Goal: Task Accomplishment & Management: Manage account settings

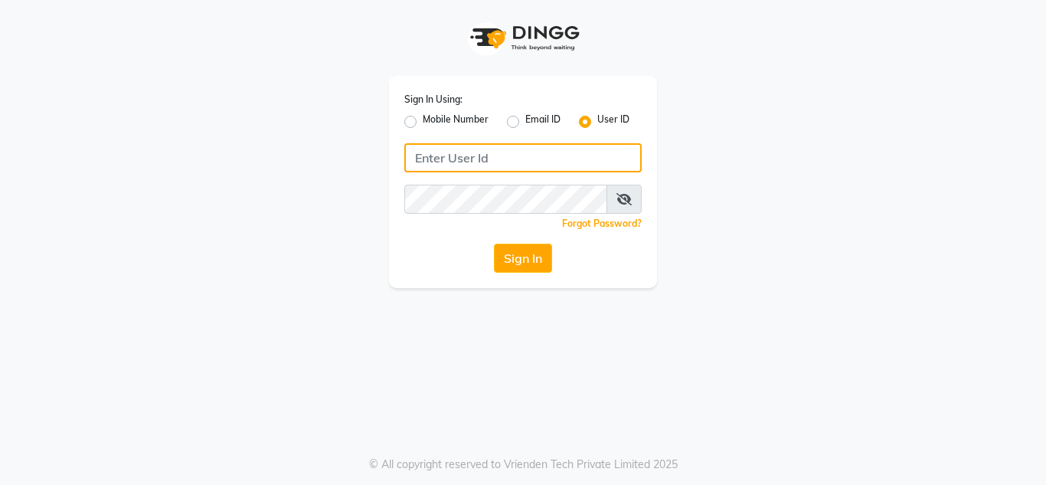
type input "8879743692"
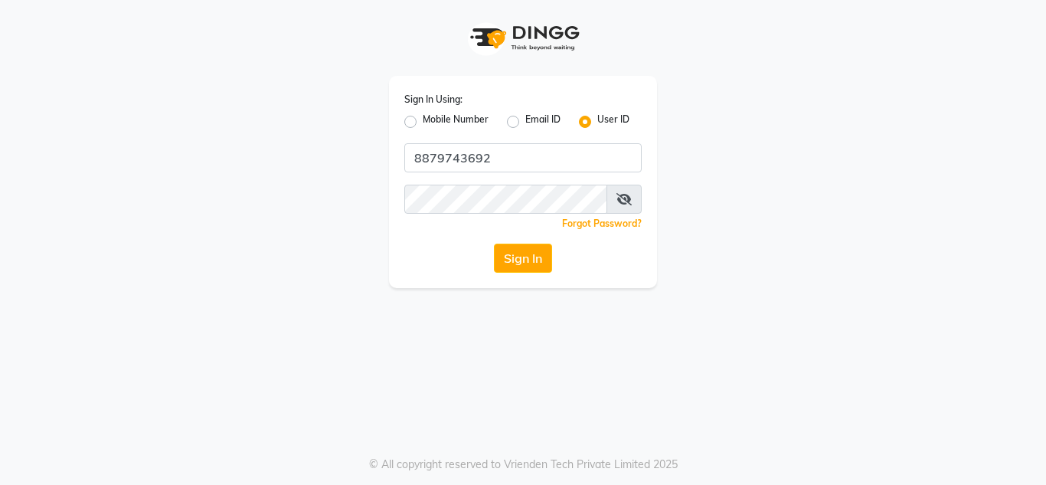
click at [423, 119] on label "Mobile Number" at bounding box center [456, 122] width 66 height 18
click at [423, 119] on input "Mobile Number" at bounding box center [428, 118] width 10 height 10
radio input "true"
radio input "false"
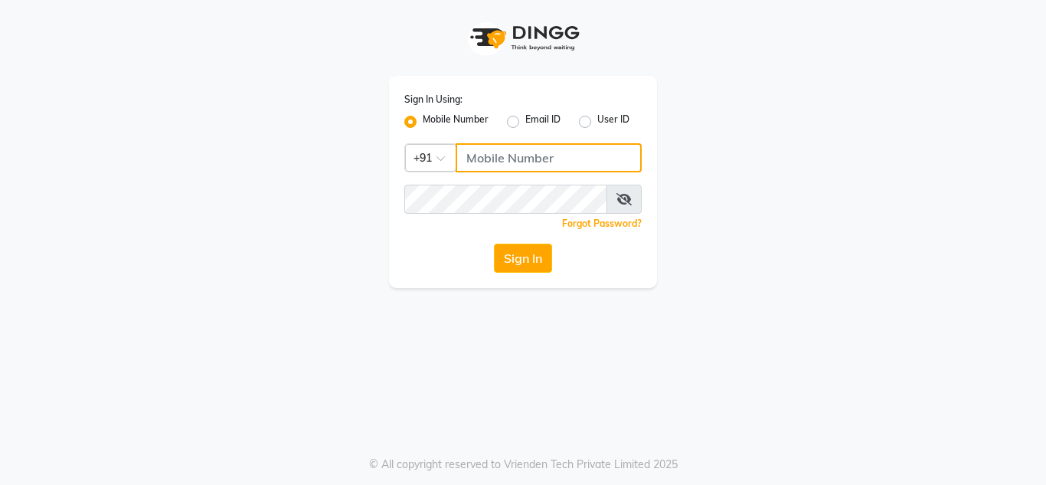
click at [577, 159] on input "Username" at bounding box center [549, 157] width 186 height 29
type input "8879743692"
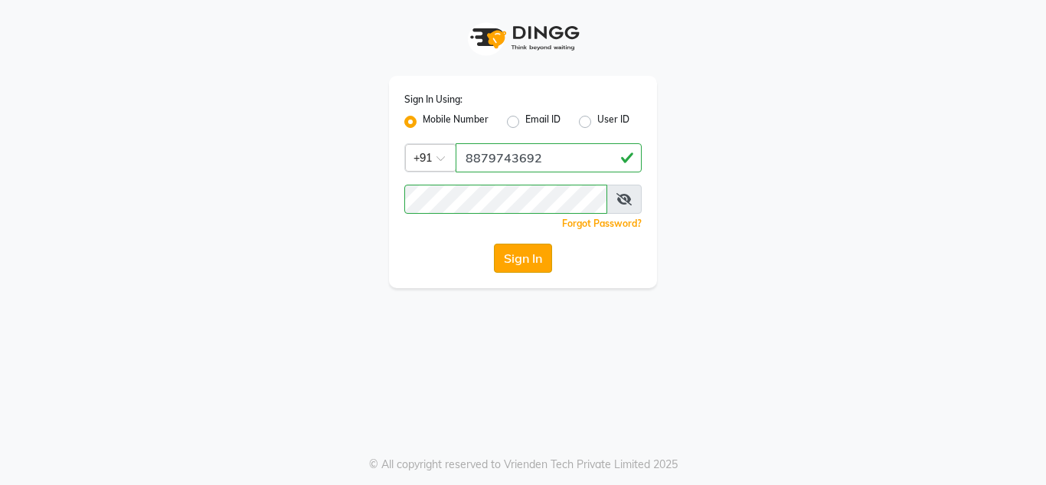
click at [517, 257] on button "Sign In" at bounding box center [523, 258] width 58 height 29
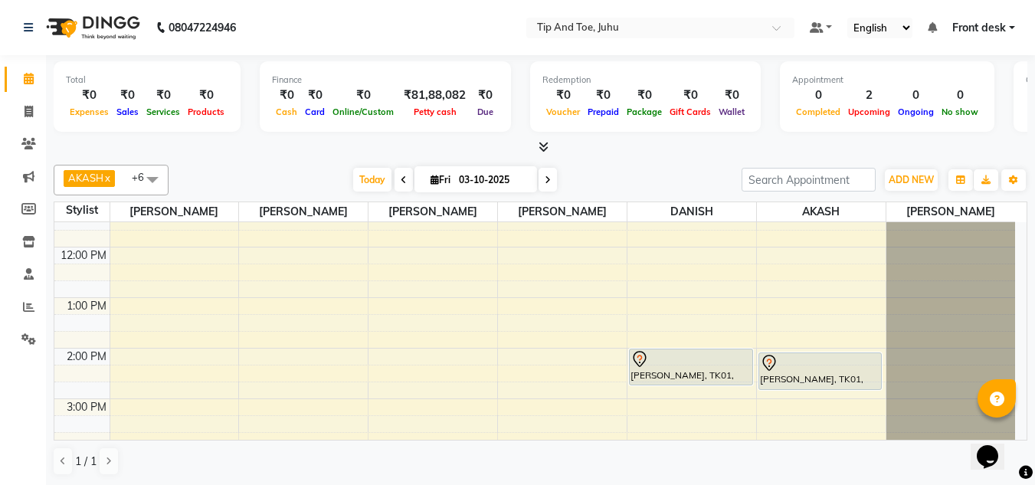
scroll to position [119, 0]
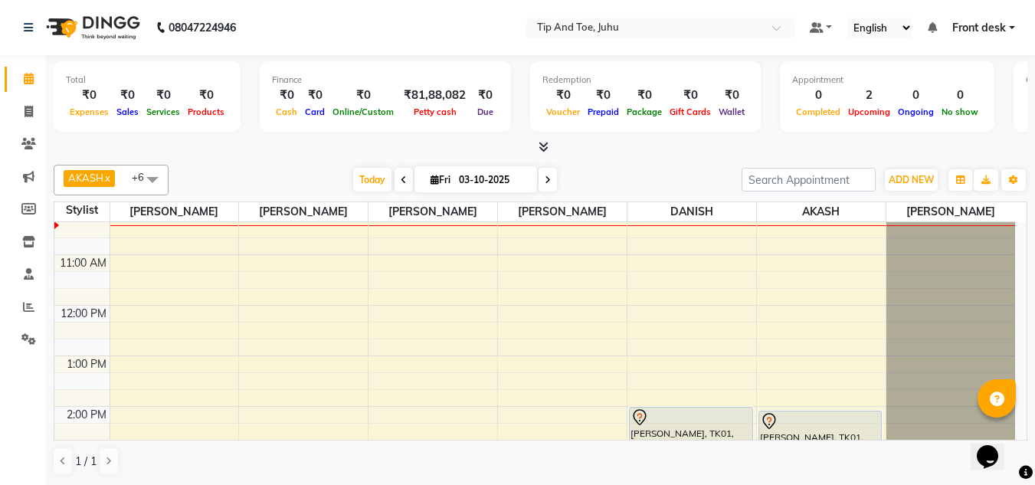
click at [961, 8] on nav "08047224946 Select Location × Tip And Toe, Juhu Default Panel My Panel English …" at bounding box center [517, 27] width 1035 height 55
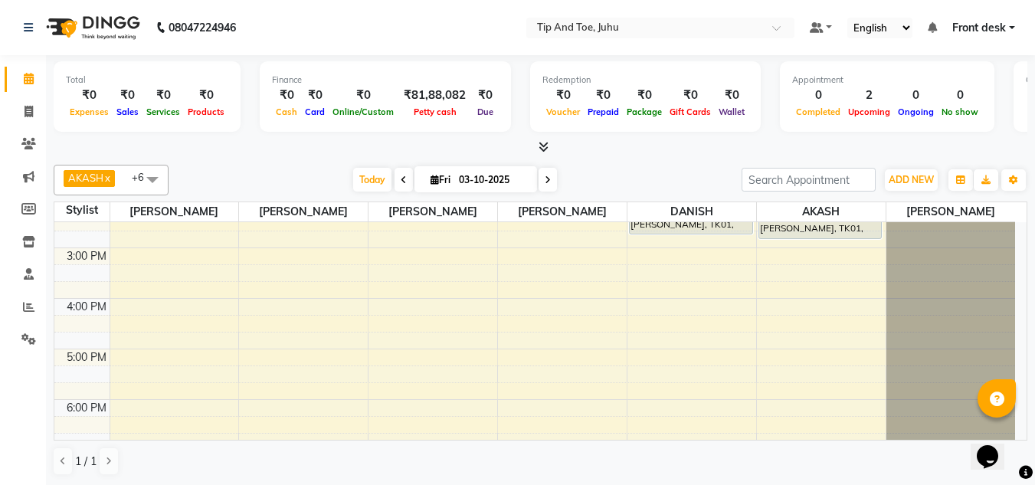
scroll to position [127, 0]
